Goal: Task Accomplishment & Management: Use online tool/utility

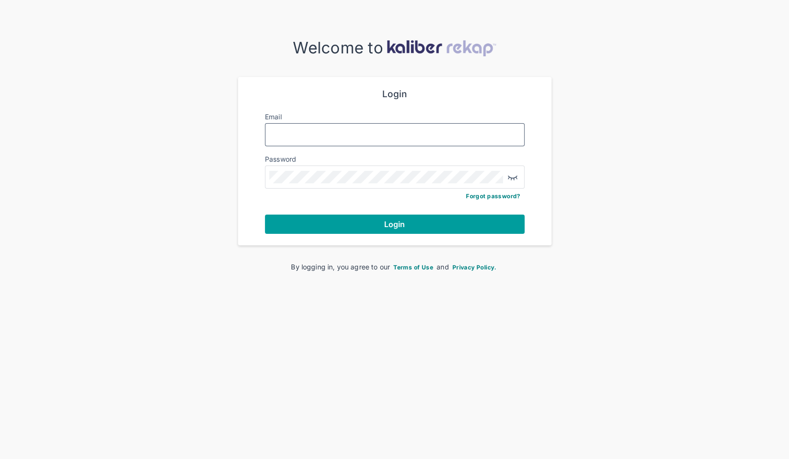
type input "**********"
click at [360, 226] on button "Login" at bounding box center [395, 224] width 260 height 19
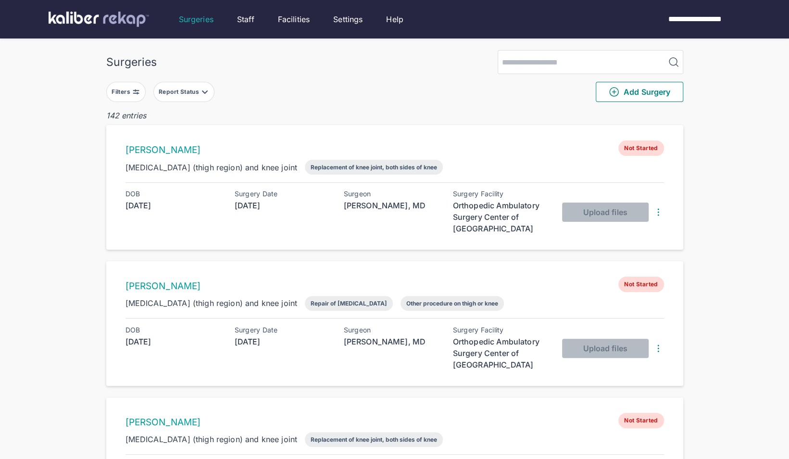
click at [209, 92] on button "Report Status" at bounding box center [183, 92] width 61 height 20
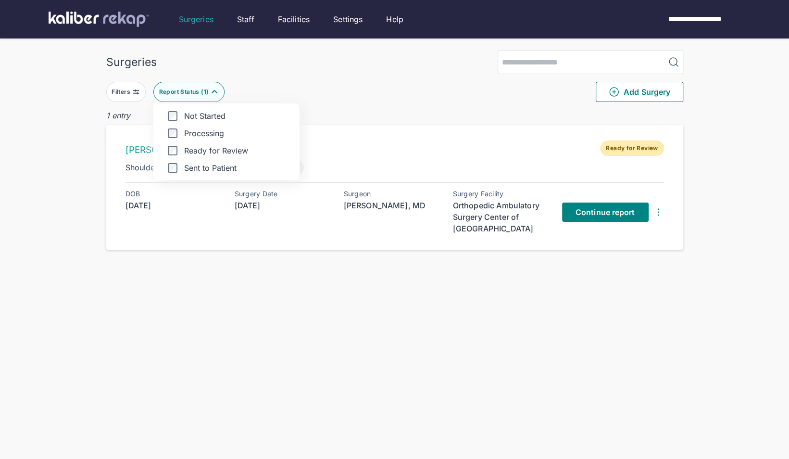
click at [84, 157] on div "Surgeries Filters Report Status ( 1 ) Not Started Processing Ready for Review S…" at bounding box center [394, 248] width 789 height 497
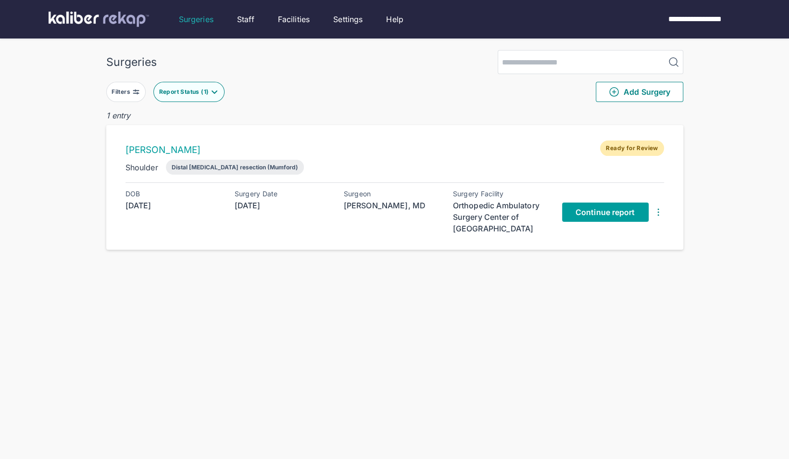
click at [571, 209] on link "Continue report" at bounding box center [605, 212] width 87 height 19
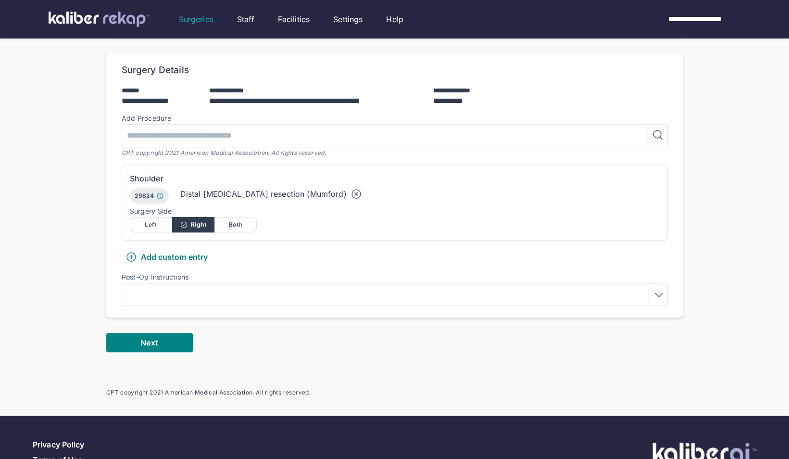
scroll to position [195, 0]
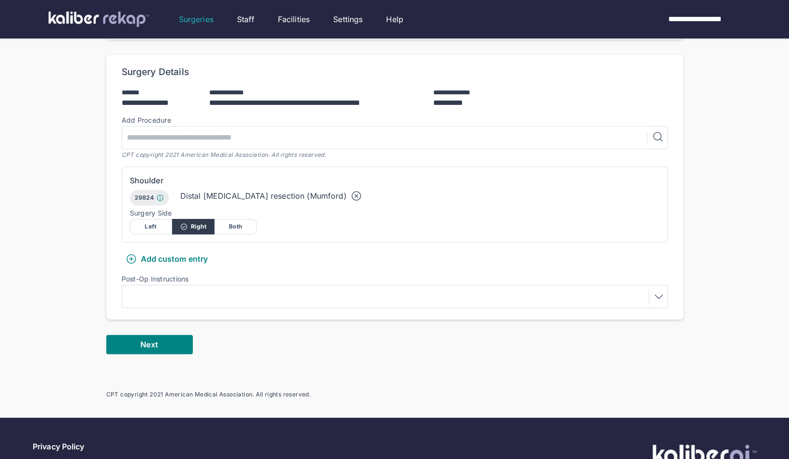
click at [184, 300] on div at bounding box center [395, 296] width 540 height 15
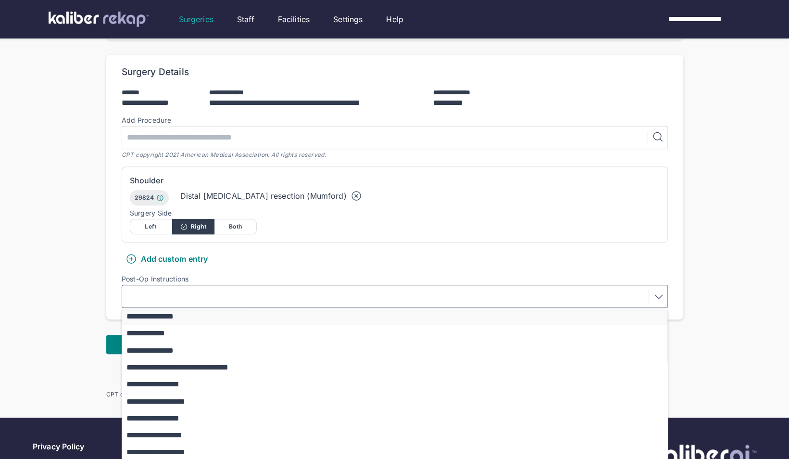
scroll to position [84, 0]
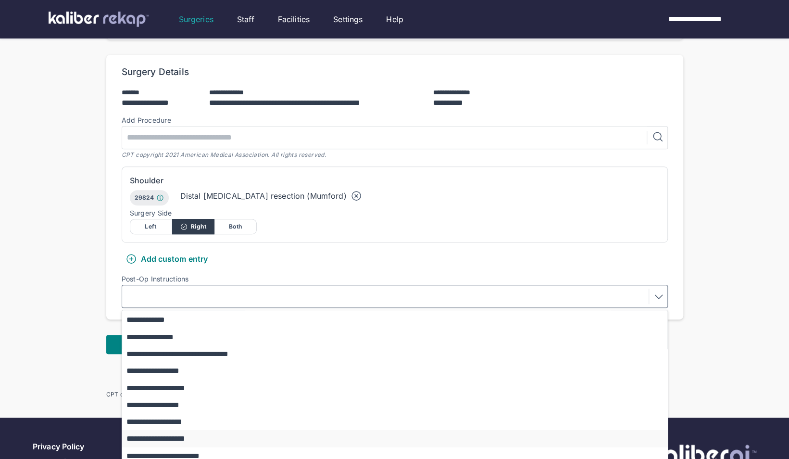
click at [183, 439] on button "**********" at bounding box center [399, 438] width 555 height 17
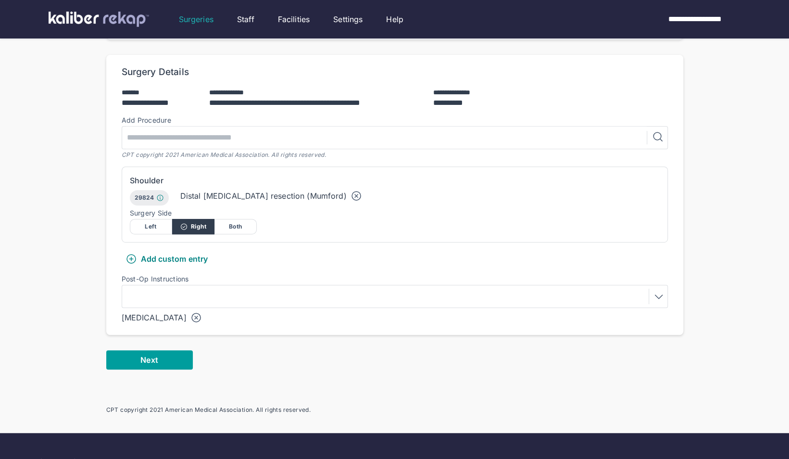
click at [145, 366] on button "Next" at bounding box center [149, 359] width 87 height 19
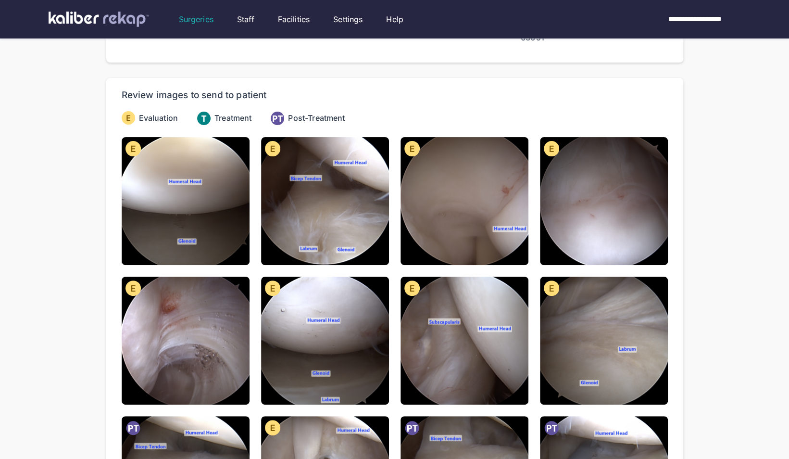
scroll to position [67, 0]
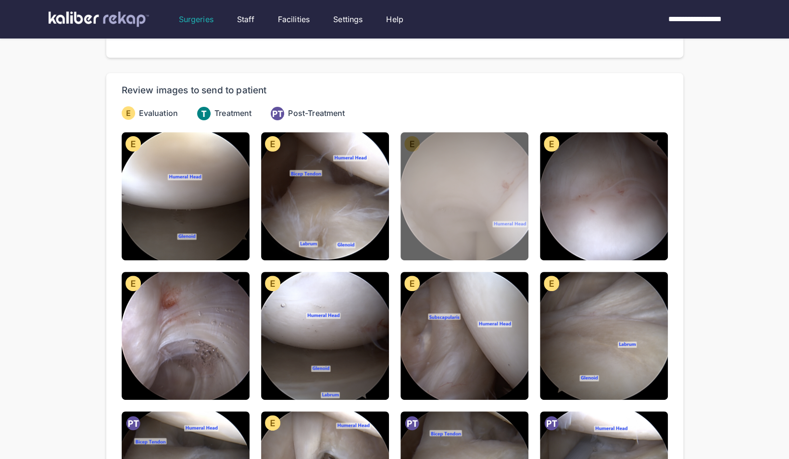
click at [445, 216] on img at bounding box center [465, 196] width 128 height 128
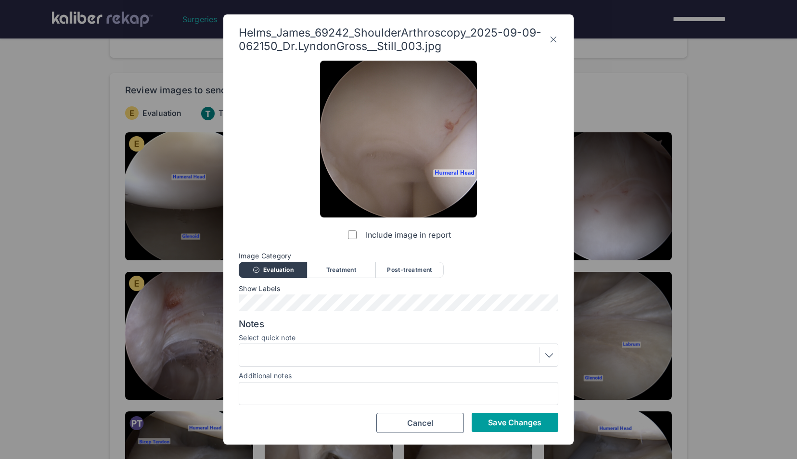
click at [498, 426] on span "Save Changes" at bounding box center [514, 423] width 53 height 10
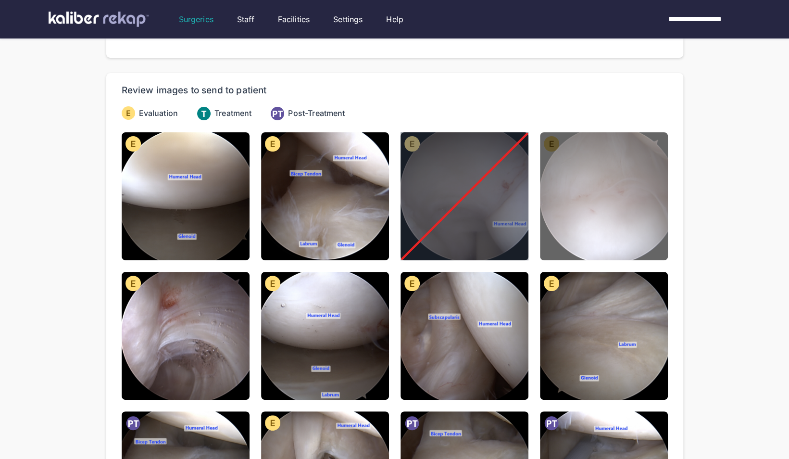
click at [578, 212] on img at bounding box center [604, 196] width 128 height 128
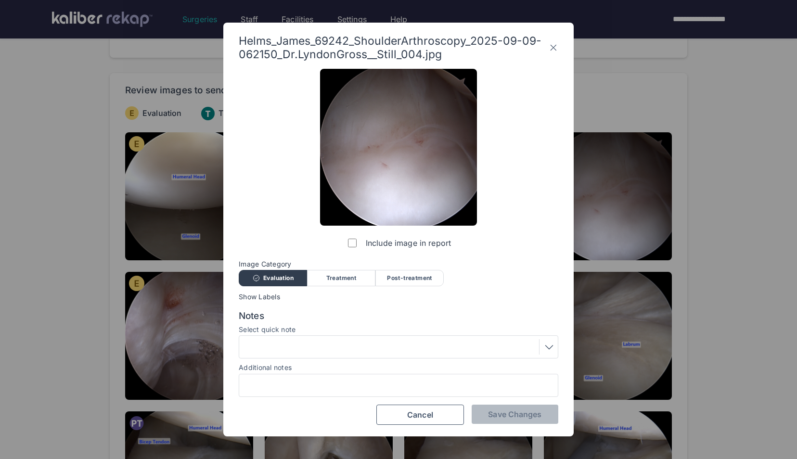
click at [362, 245] on label "Include image in report" at bounding box center [398, 242] width 105 height 19
click at [506, 408] on button "Save Changes" at bounding box center [514, 414] width 87 height 19
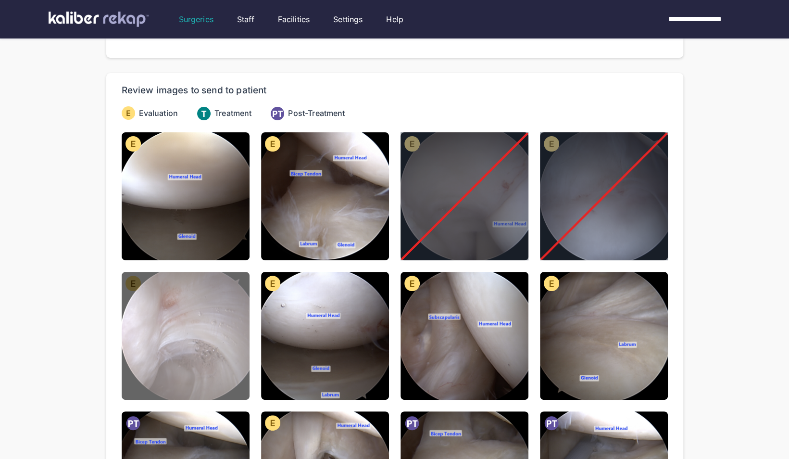
click at [195, 326] on img at bounding box center [186, 336] width 128 height 128
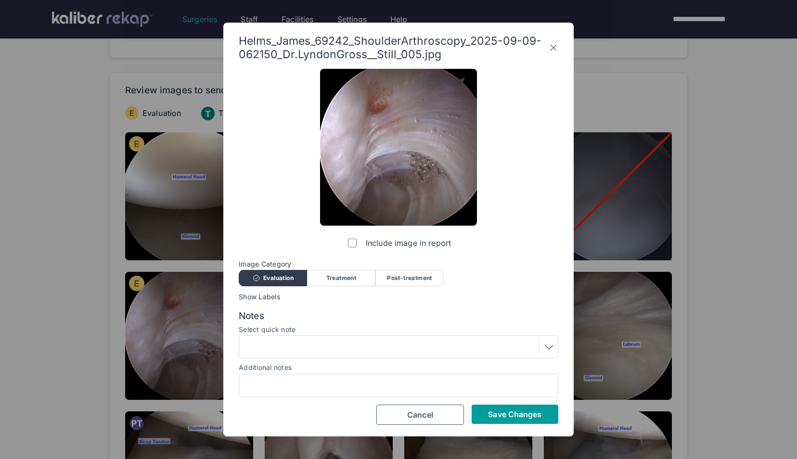
click at [488, 418] on span "Save Changes" at bounding box center [514, 414] width 53 height 10
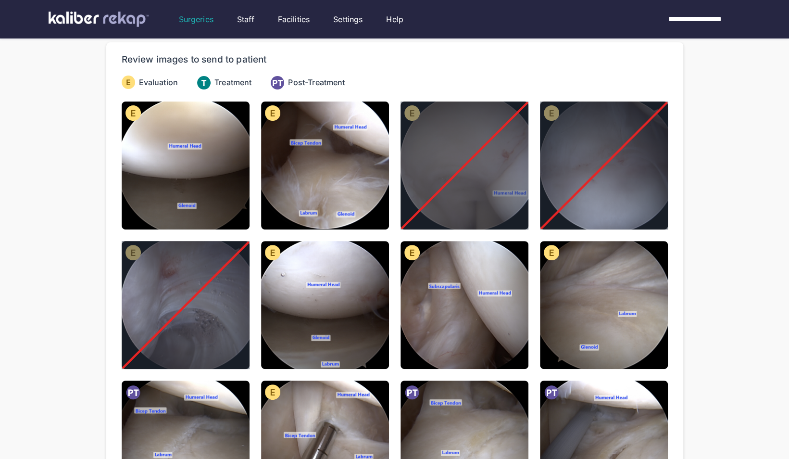
scroll to position [99, 0]
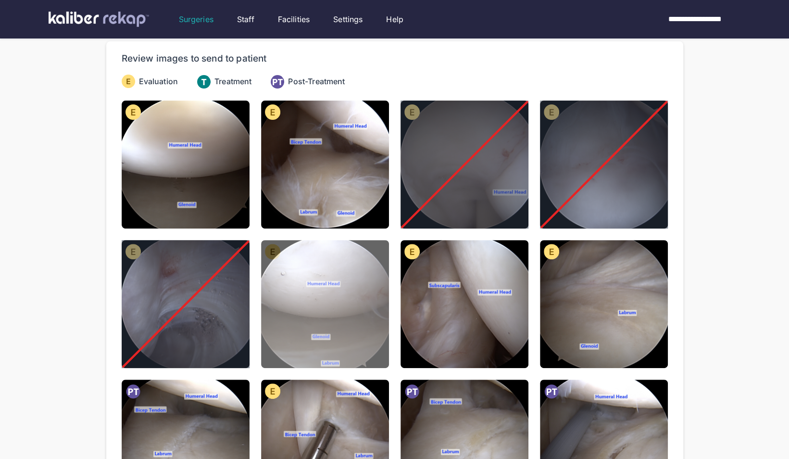
click at [352, 317] on img at bounding box center [325, 304] width 128 height 128
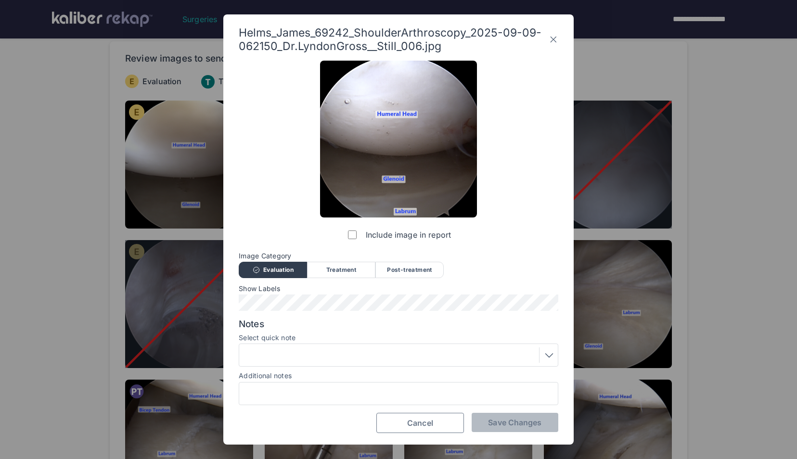
click at [440, 425] on button "Cancel" at bounding box center [420, 423] width 88 height 20
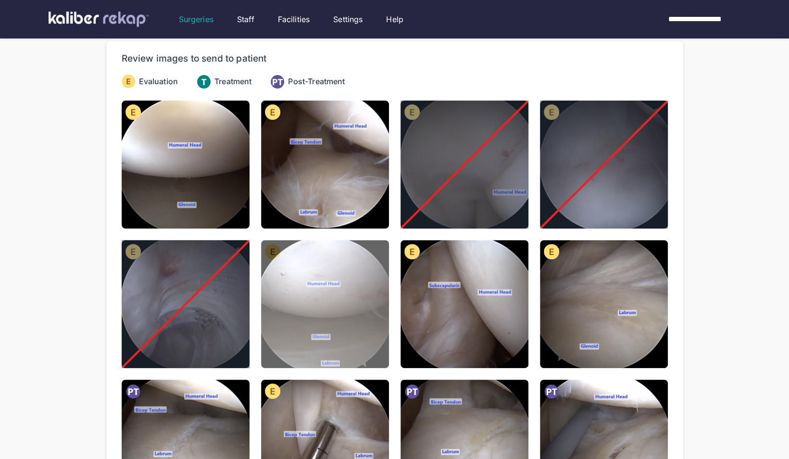
click at [352, 331] on img at bounding box center [325, 304] width 128 height 128
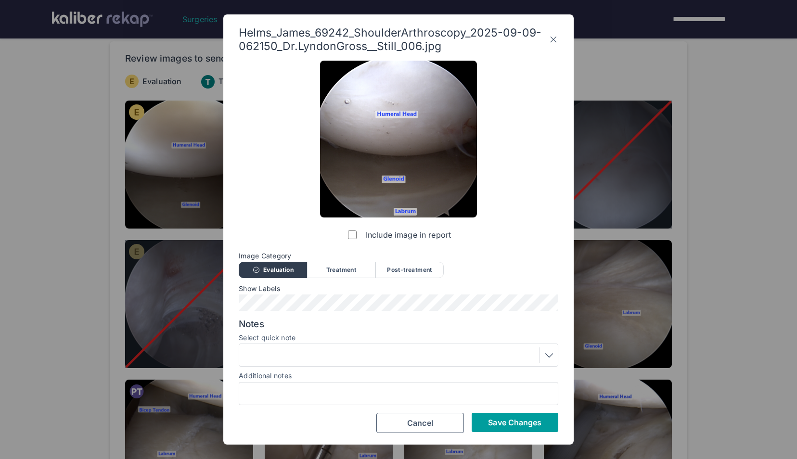
click at [499, 420] on span "Save Changes" at bounding box center [514, 423] width 53 height 10
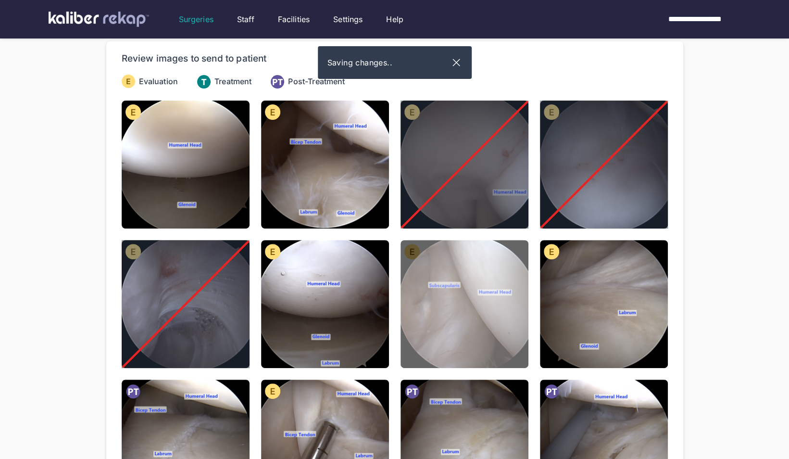
click at [461, 318] on img at bounding box center [465, 304] width 128 height 128
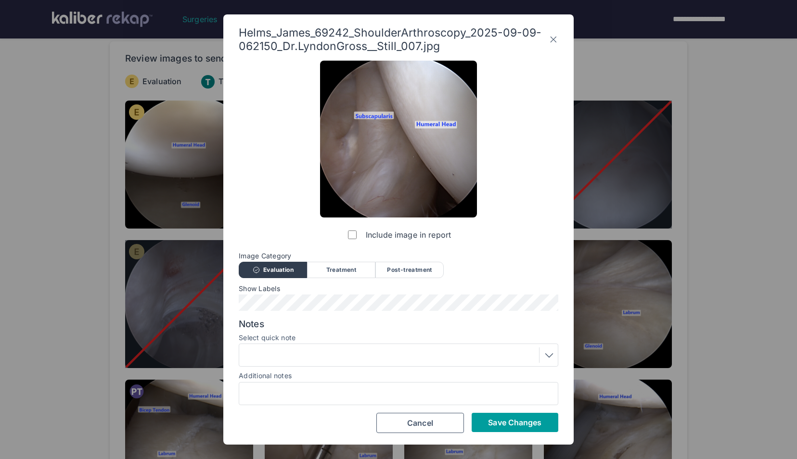
click at [498, 417] on button "Save Changes" at bounding box center [514, 422] width 87 height 19
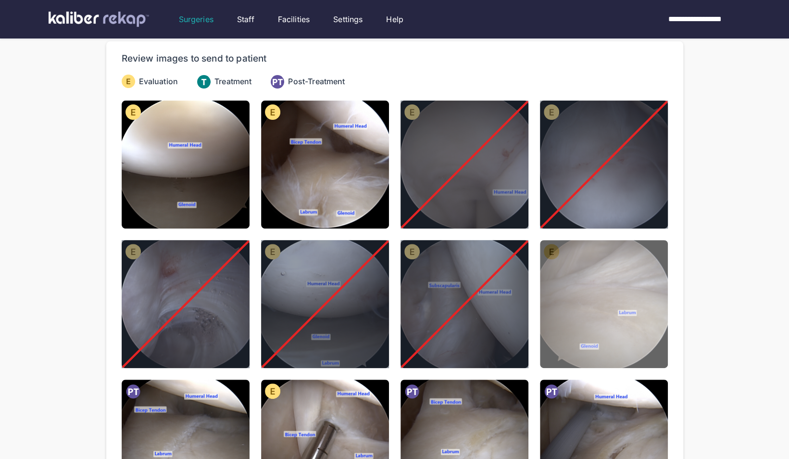
click at [587, 318] on img at bounding box center [604, 304] width 128 height 128
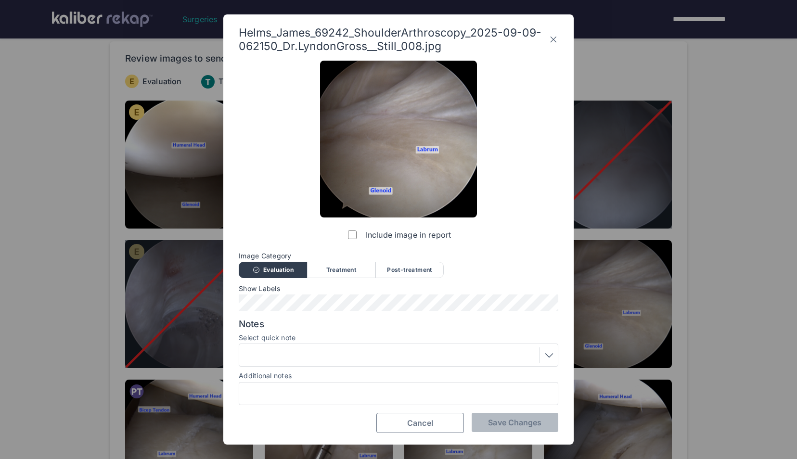
click at [438, 418] on button "Cancel" at bounding box center [420, 423] width 88 height 20
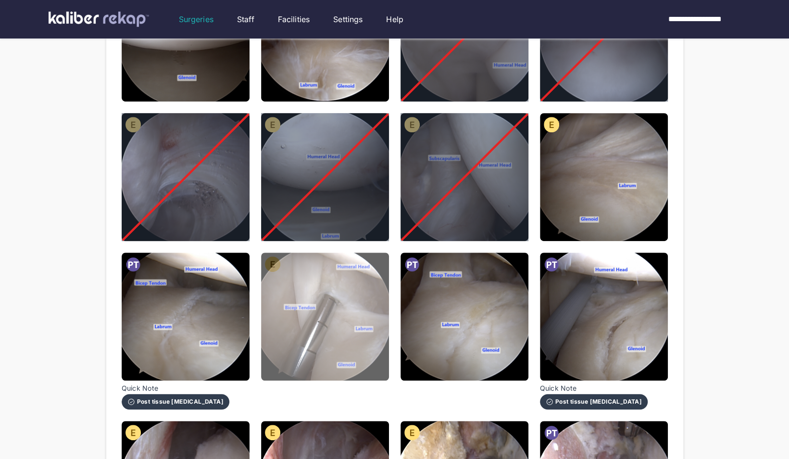
scroll to position [227, 0]
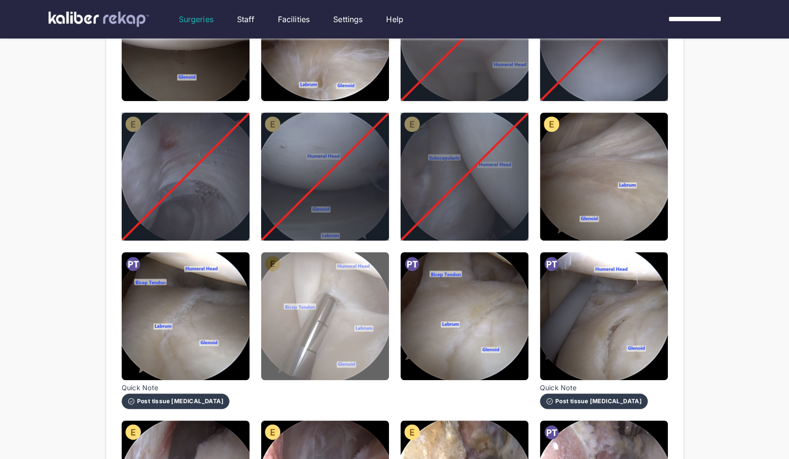
click at [282, 346] on img at bounding box center [325, 316] width 128 height 128
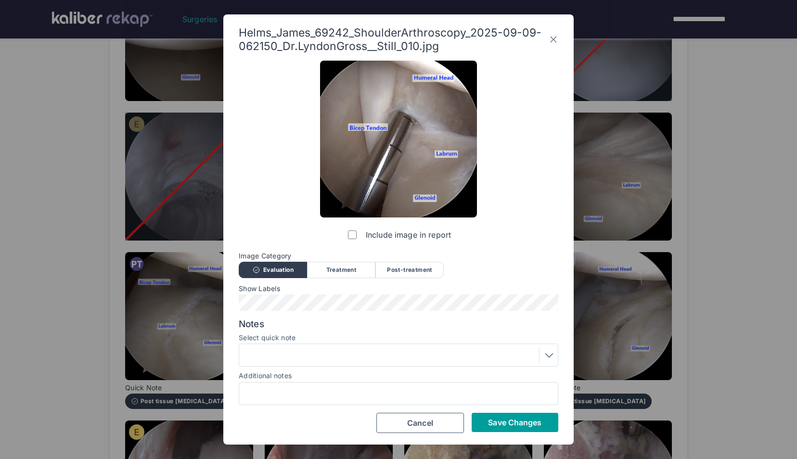
click at [496, 424] on span "Save Changes" at bounding box center [514, 423] width 53 height 10
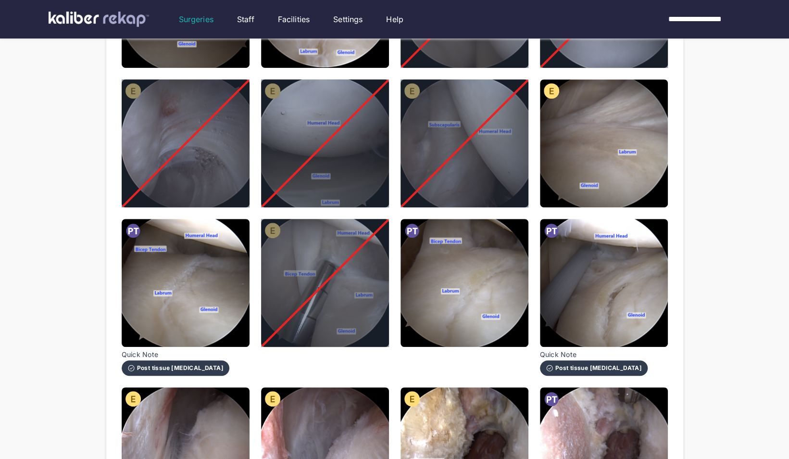
scroll to position [260, 0]
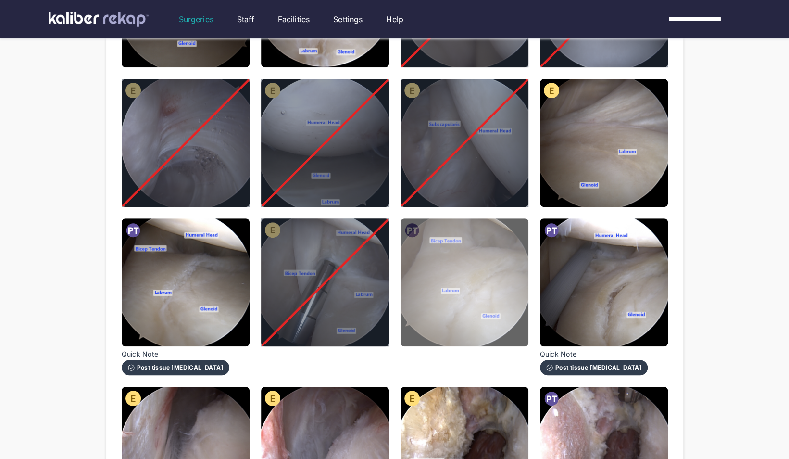
click at [480, 257] on img at bounding box center [465, 282] width 128 height 128
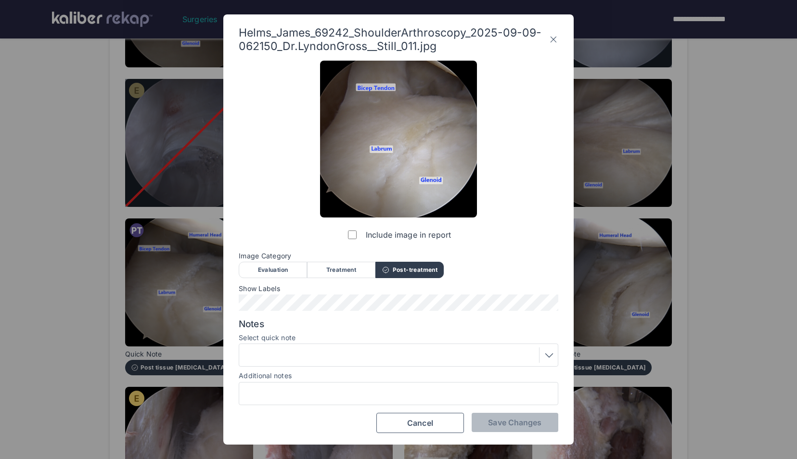
click at [349, 229] on label "Include image in report" at bounding box center [398, 234] width 105 height 19
click at [491, 415] on button "Save Changes" at bounding box center [514, 422] width 87 height 19
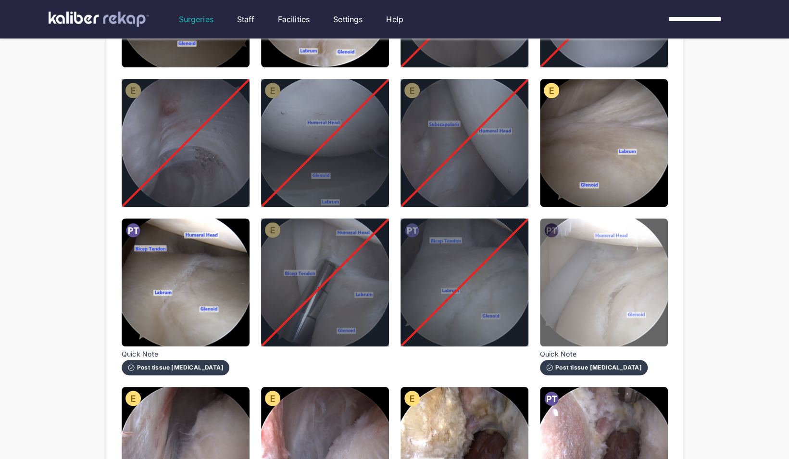
click at [603, 305] on img at bounding box center [604, 282] width 128 height 128
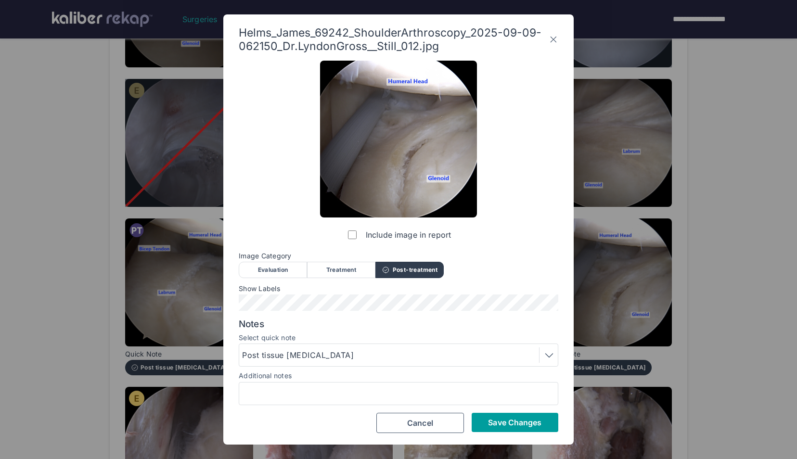
click at [492, 420] on span "Save Changes" at bounding box center [514, 423] width 53 height 10
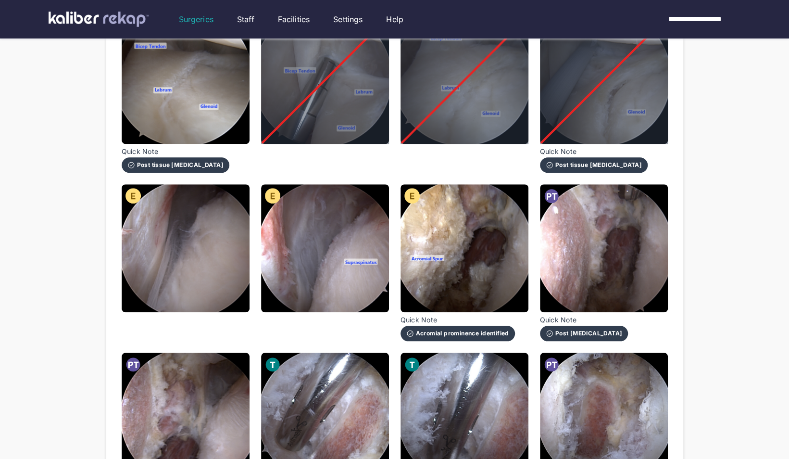
scroll to position [463, 0]
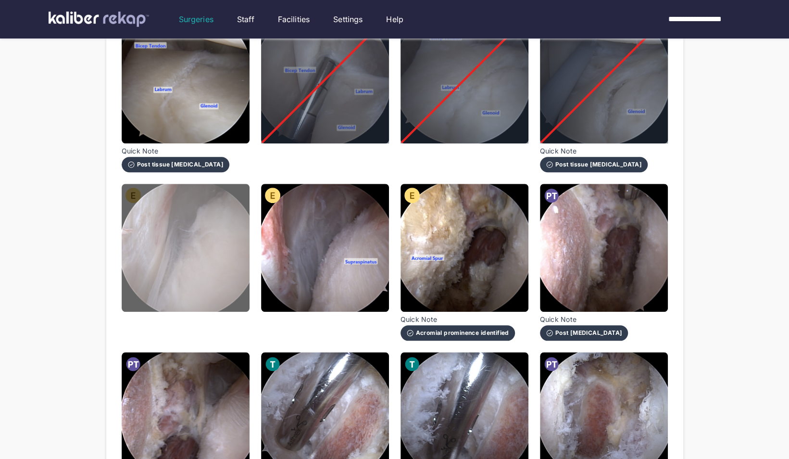
click at [142, 294] on img at bounding box center [186, 248] width 128 height 128
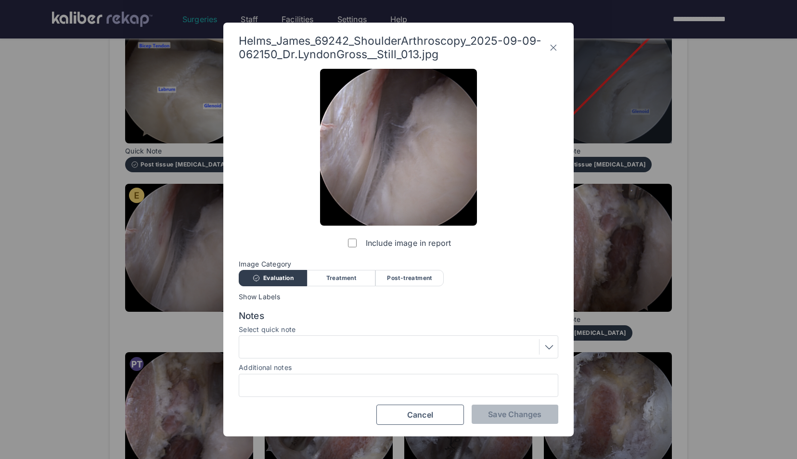
click at [344, 241] on div "Include image in report" at bounding box center [398, 161] width 157 height 184
click at [506, 411] on span "Save Changes" at bounding box center [514, 414] width 53 height 10
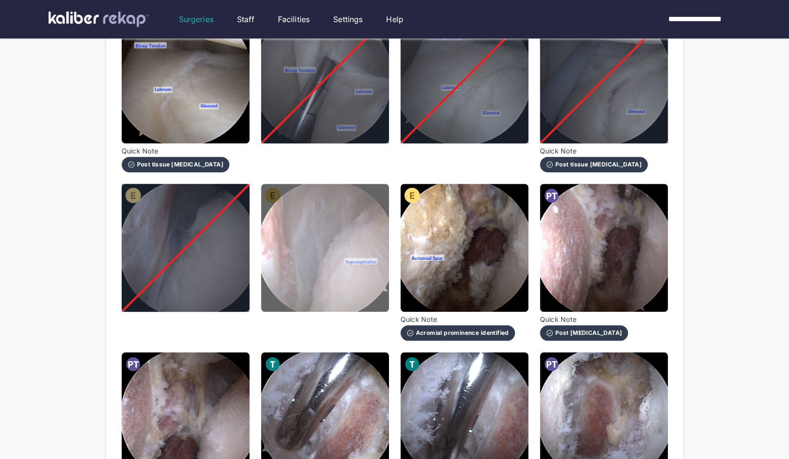
click at [340, 280] on img at bounding box center [325, 248] width 128 height 128
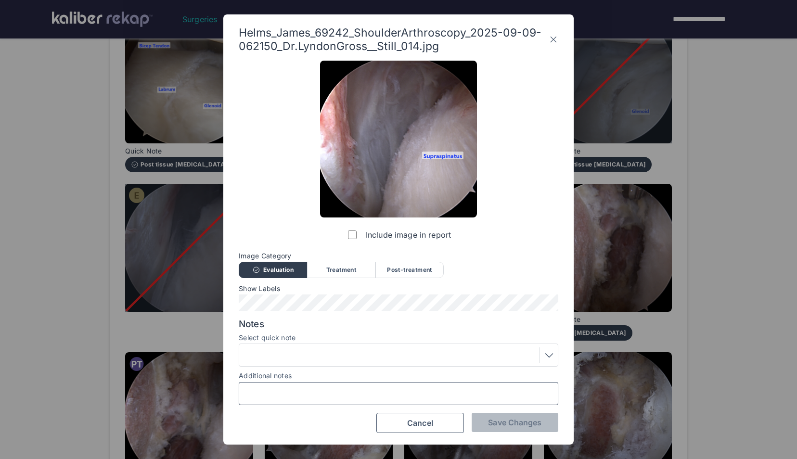
click at [333, 392] on input "Additional notes" at bounding box center [398, 393] width 311 height 13
type input "**********"
click at [523, 423] on span "Save Changes" at bounding box center [514, 423] width 53 height 10
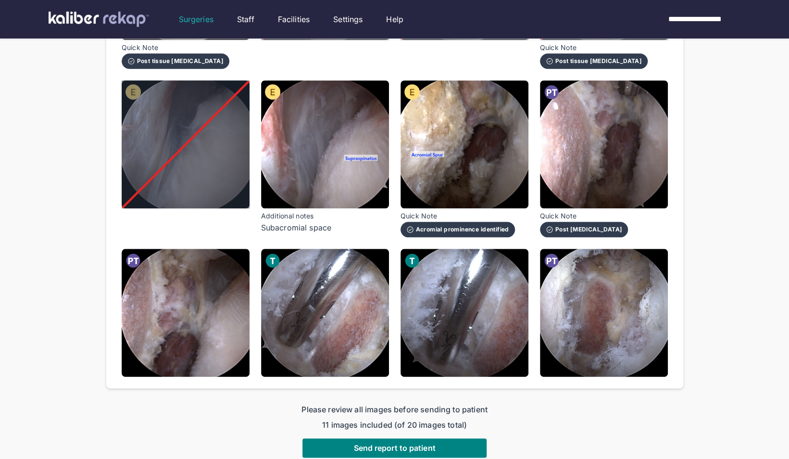
scroll to position [565, 0]
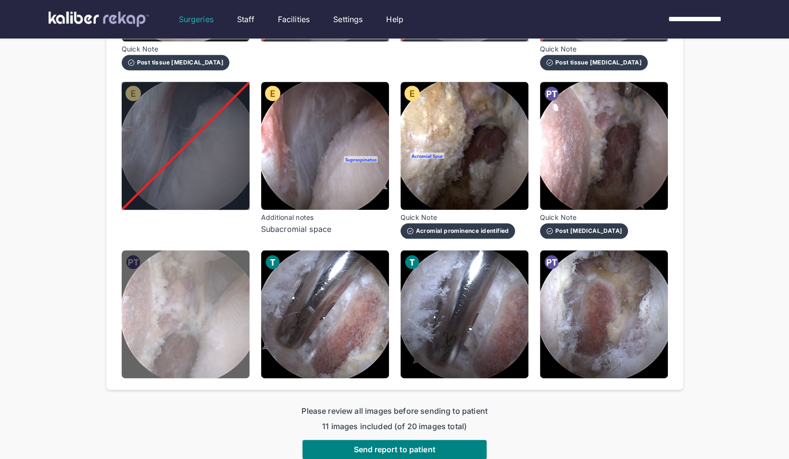
click at [198, 336] on img at bounding box center [186, 314] width 128 height 128
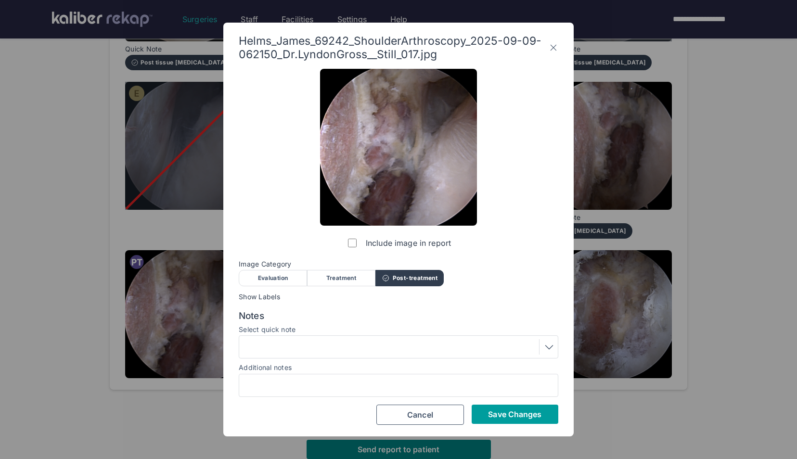
click at [485, 406] on button "Save Changes" at bounding box center [514, 414] width 87 height 19
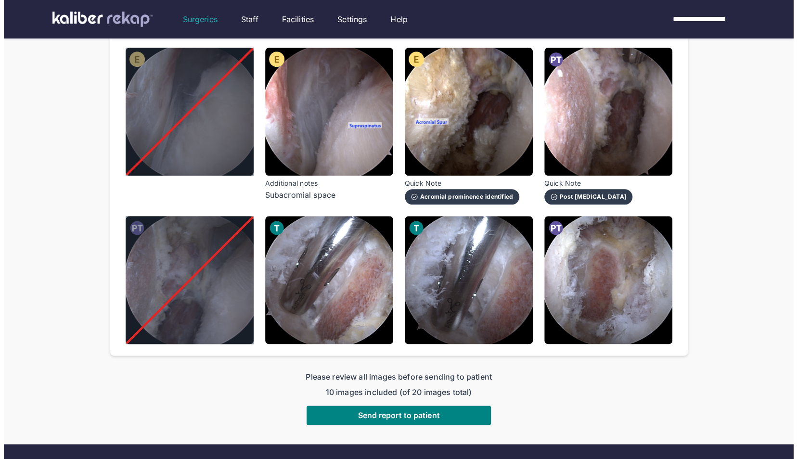
scroll to position [600, 0]
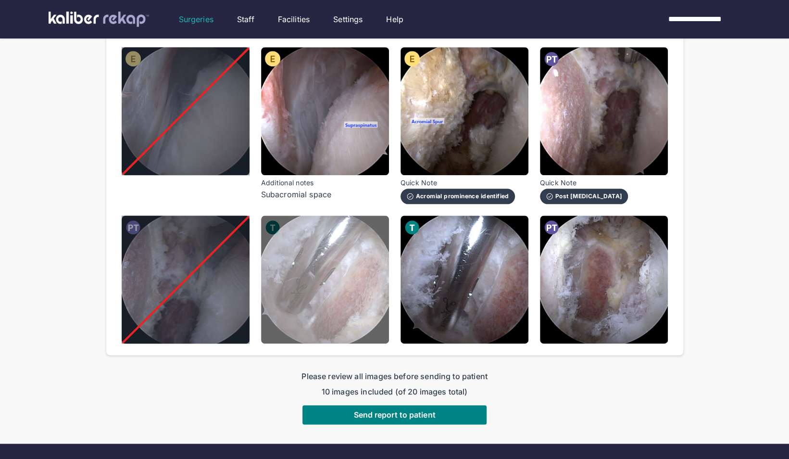
click at [342, 307] on img at bounding box center [325, 280] width 128 height 128
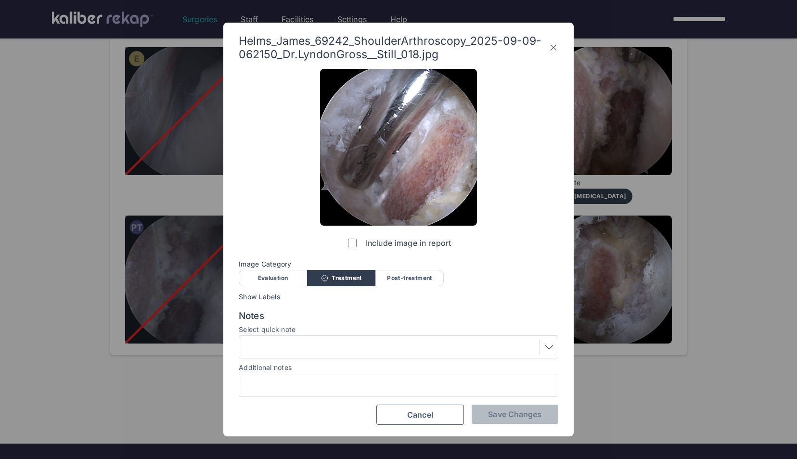
click at [356, 345] on div at bounding box center [398, 346] width 313 height 15
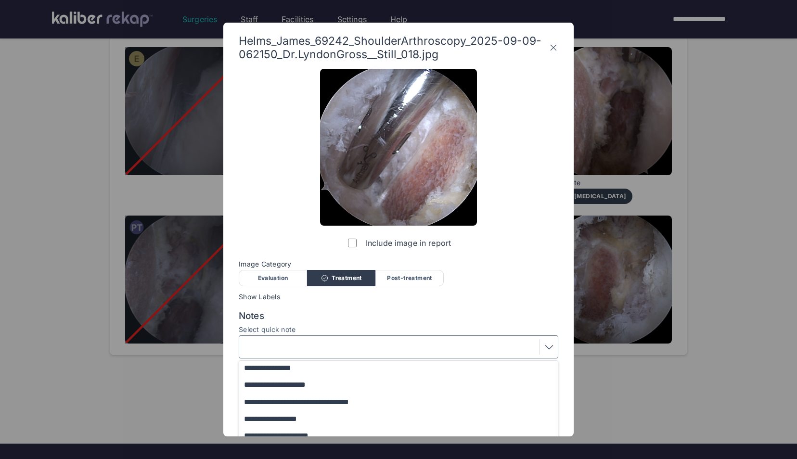
scroll to position [69, 0]
click at [356, 399] on button "**********" at bounding box center [403, 400] width 328 height 17
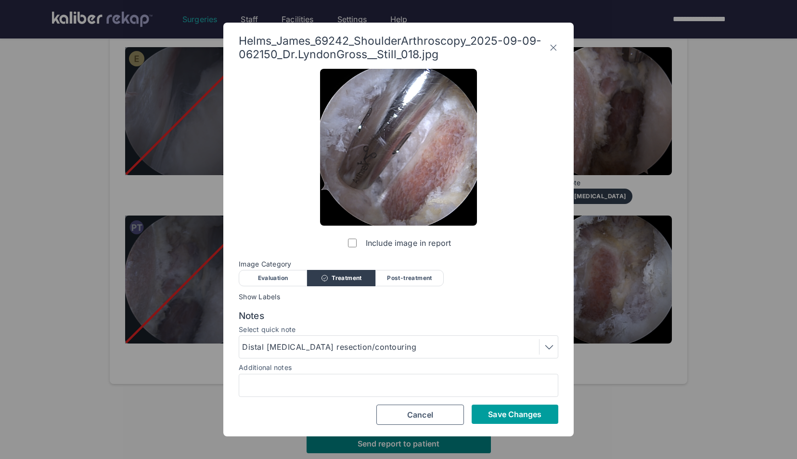
click at [518, 413] on span "Save Changes" at bounding box center [514, 414] width 53 height 10
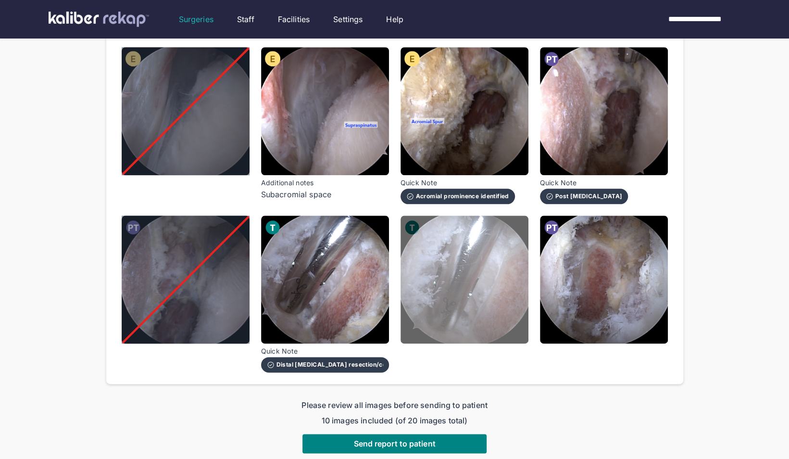
click at [486, 315] on img at bounding box center [465, 280] width 128 height 128
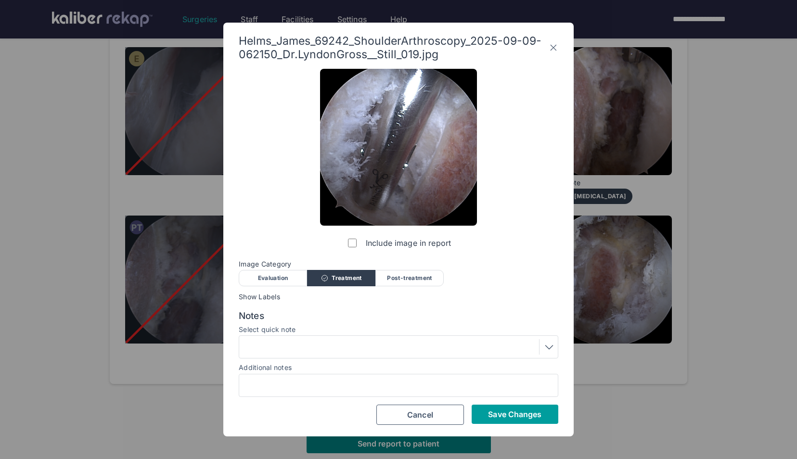
click at [523, 417] on span "Save Changes" at bounding box center [514, 414] width 53 height 10
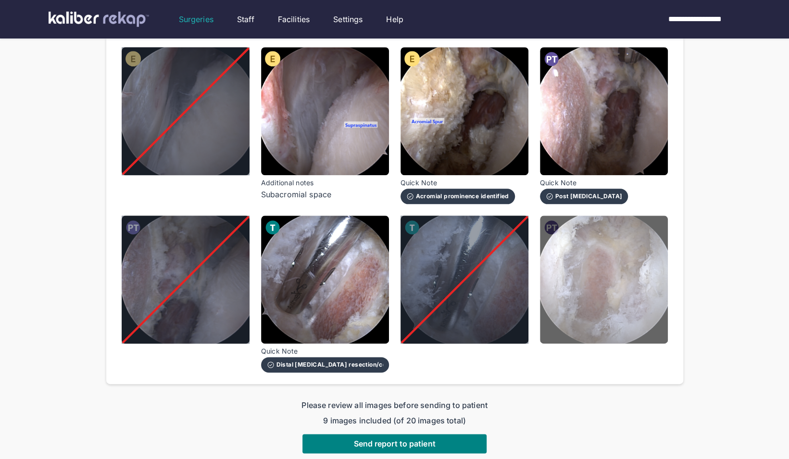
click at [619, 293] on img at bounding box center [604, 280] width 128 height 128
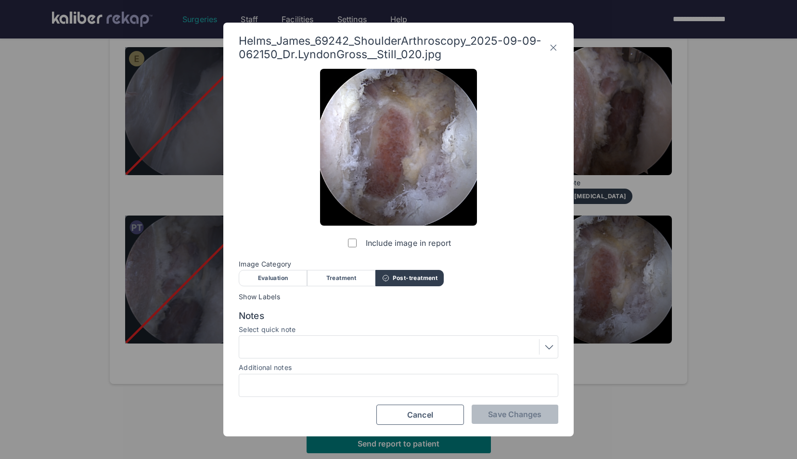
click at [350, 347] on div at bounding box center [398, 346] width 313 height 15
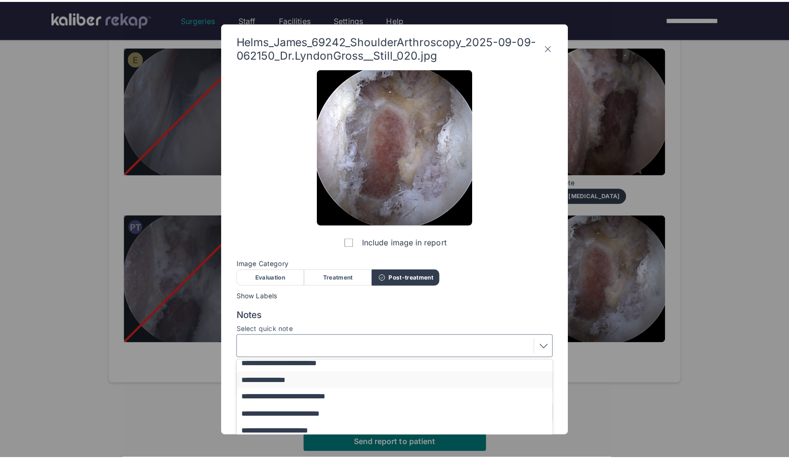
scroll to position [55, 0]
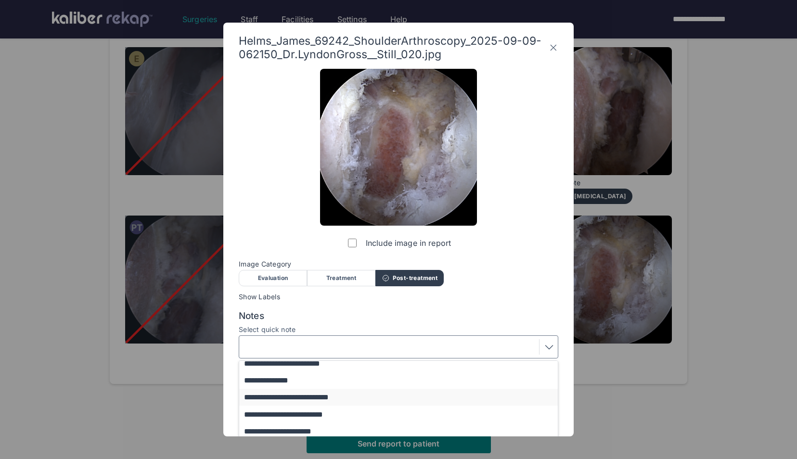
click at [305, 400] on button "**********" at bounding box center [403, 397] width 328 height 17
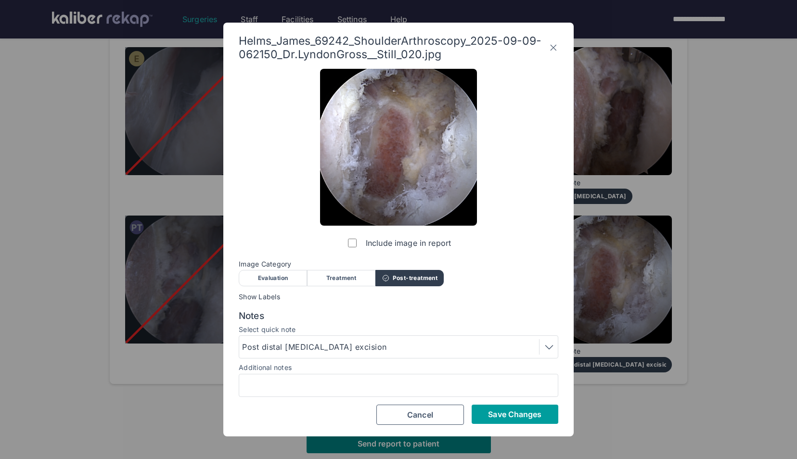
click at [534, 416] on span "Save Changes" at bounding box center [514, 414] width 53 height 10
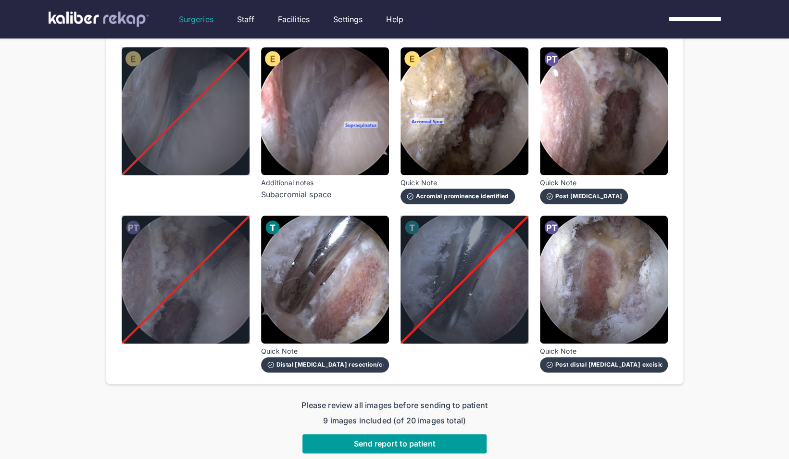
click at [440, 441] on button "Send report to patient" at bounding box center [395, 443] width 184 height 19
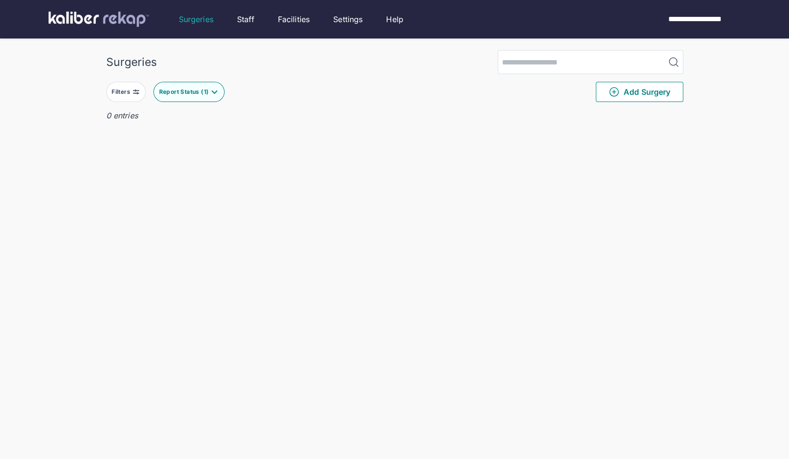
click at [208, 89] on div "Report Status ( 1 )" at bounding box center [185, 92] width 52 height 8
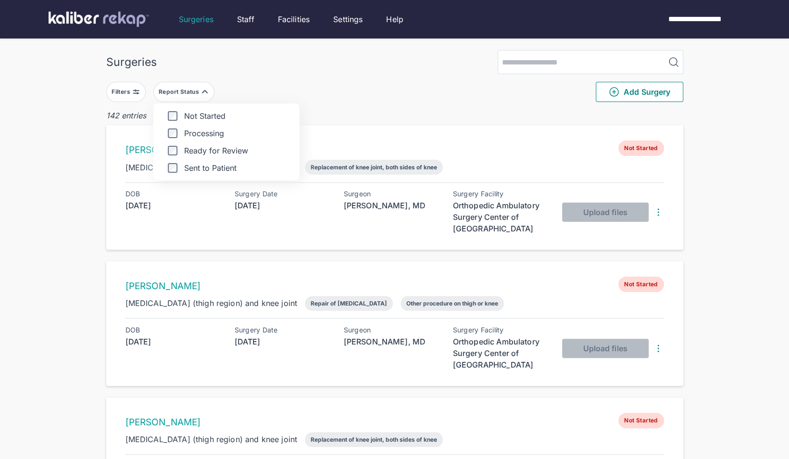
click at [324, 66] on div "Surgeries" at bounding box center [394, 62] width 577 height 24
